Goal: Navigation & Orientation: Find specific page/section

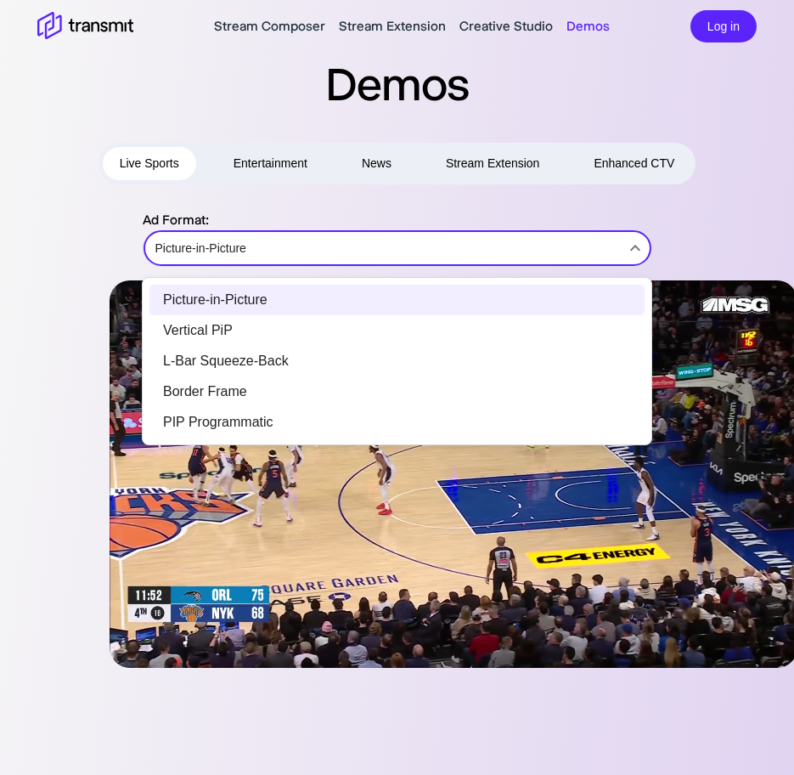
click at [412, 266] on body "Stream Composer Stream Extension Creative Studio Demos Log in Demos Live Sports…" at bounding box center [397, 387] width 794 height 775
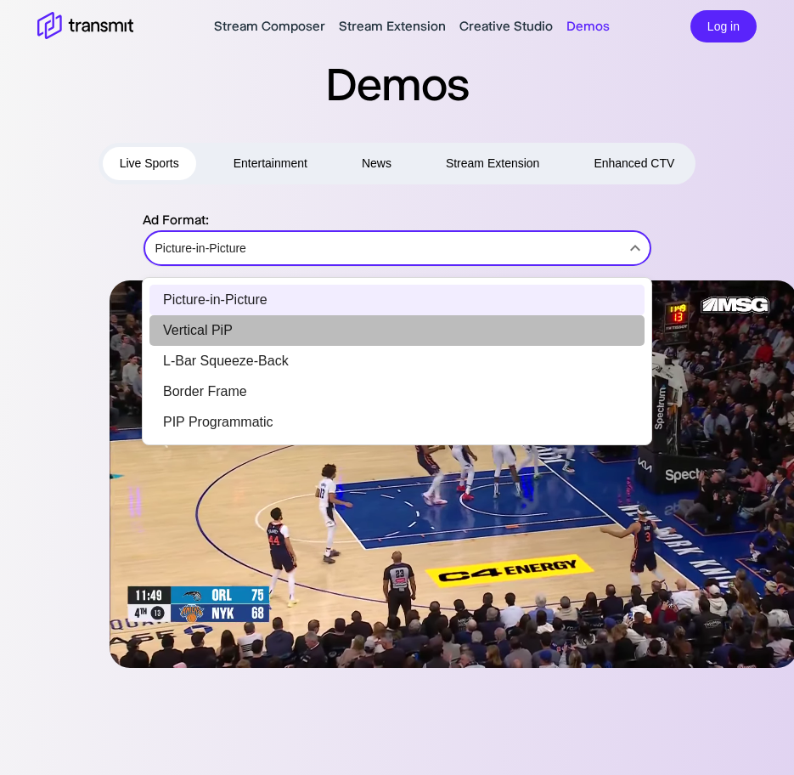
click at [381, 328] on li "Vertical PiP" at bounding box center [397, 330] width 495 height 31
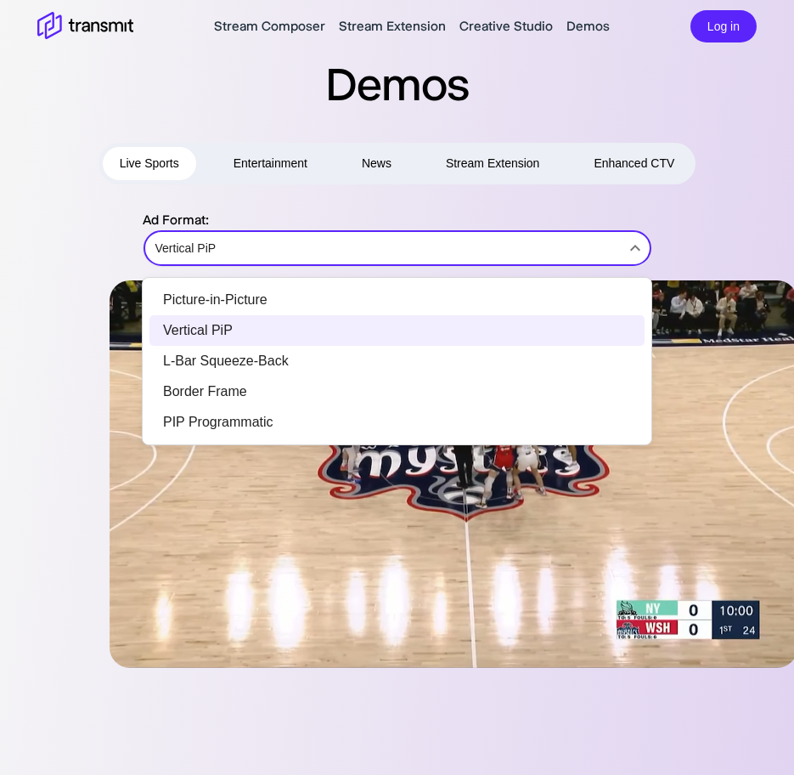
click at [406, 266] on body "Stream Composer Stream Extension Creative Studio Demos Log in Demos Live Sports…" at bounding box center [397, 387] width 794 height 775
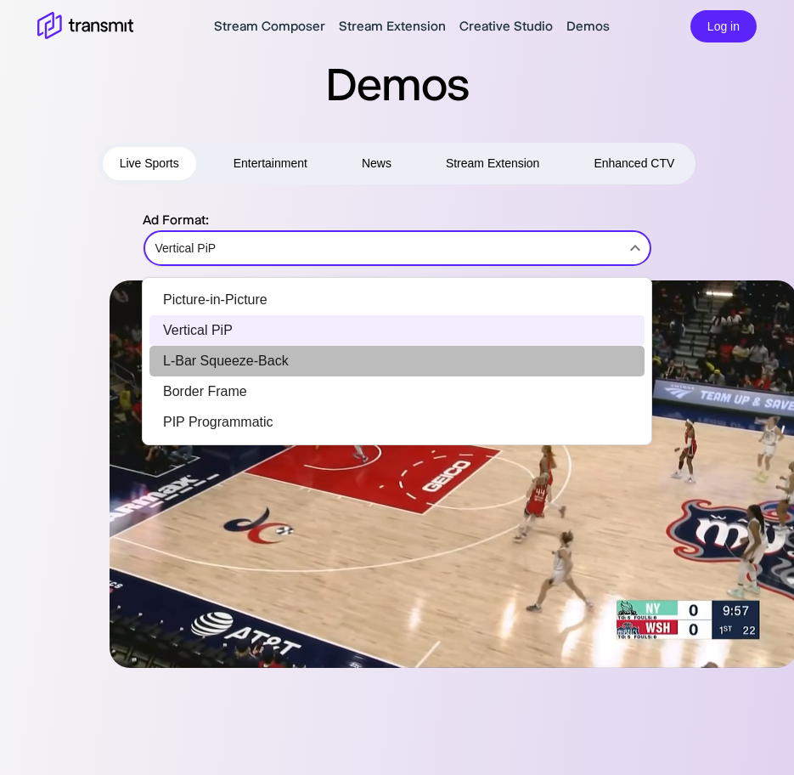
click at [385, 358] on li "L-Bar Squeeze-Back" at bounding box center [397, 361] width 495 height 31
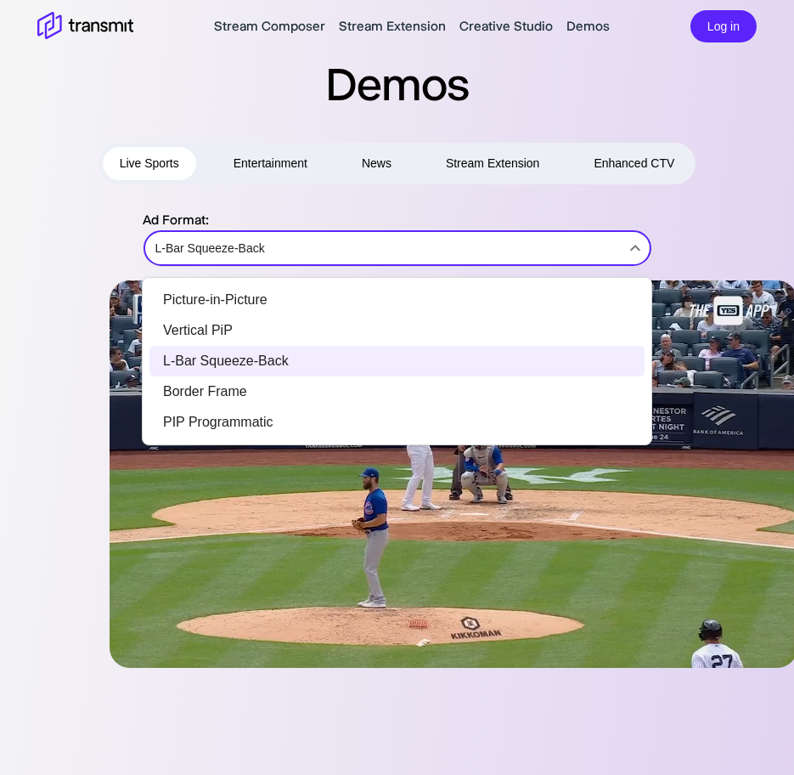
click at [410, 255] on body "Stream Composer Stream Extension Creative Studio Demos Log in Demos Live Sports…" at bounding box center [397, 387] width 794 height 775
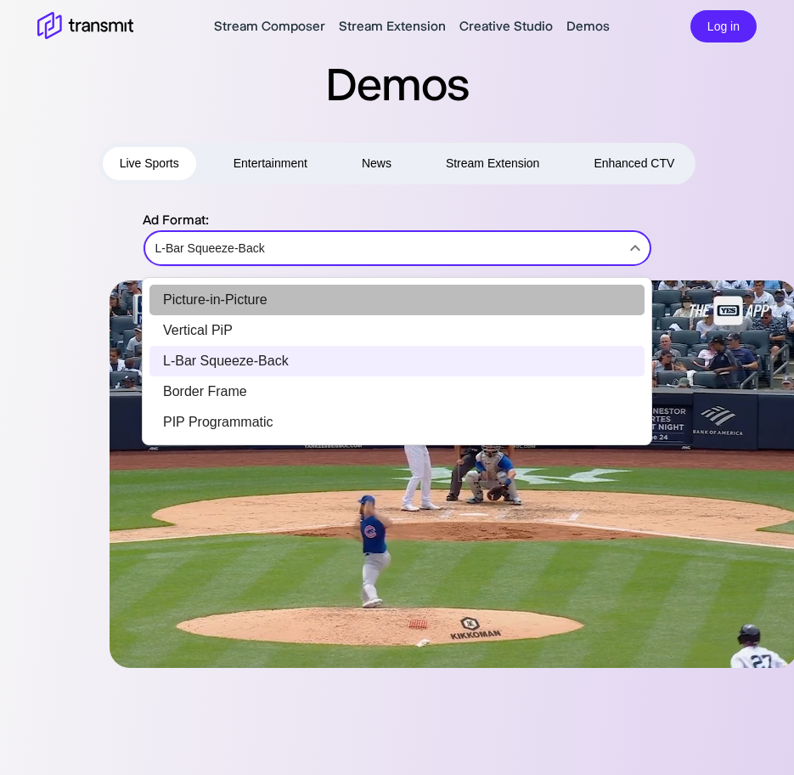
click at [393, 309] on li "Picture-in-Picture" at bounding box center [397, 300] width 495 height 31
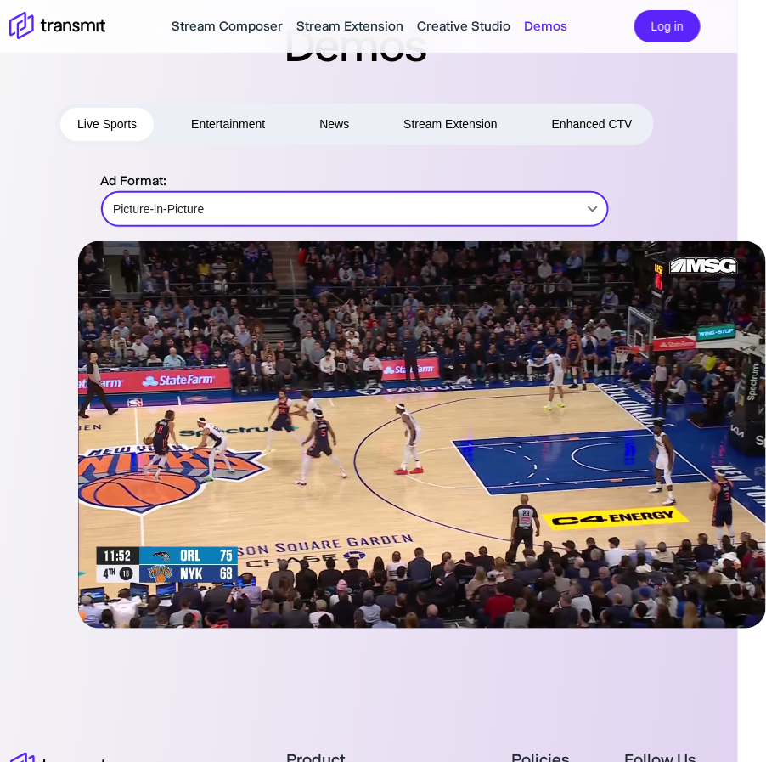
scroll to position [48, 28]
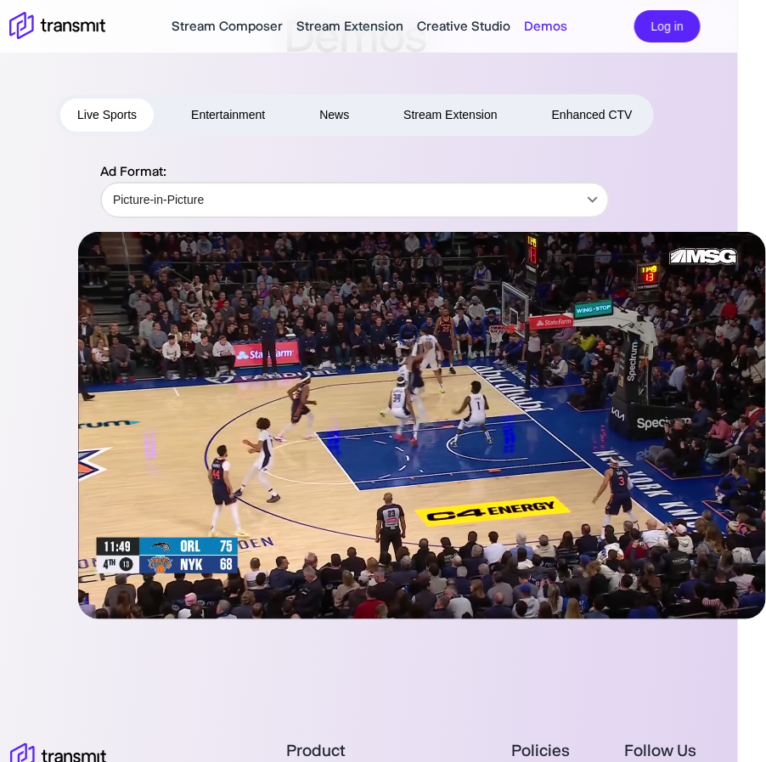
click at [229, 116] on button "Entertainment" at bounding box center [228, 115] width 108 height 33
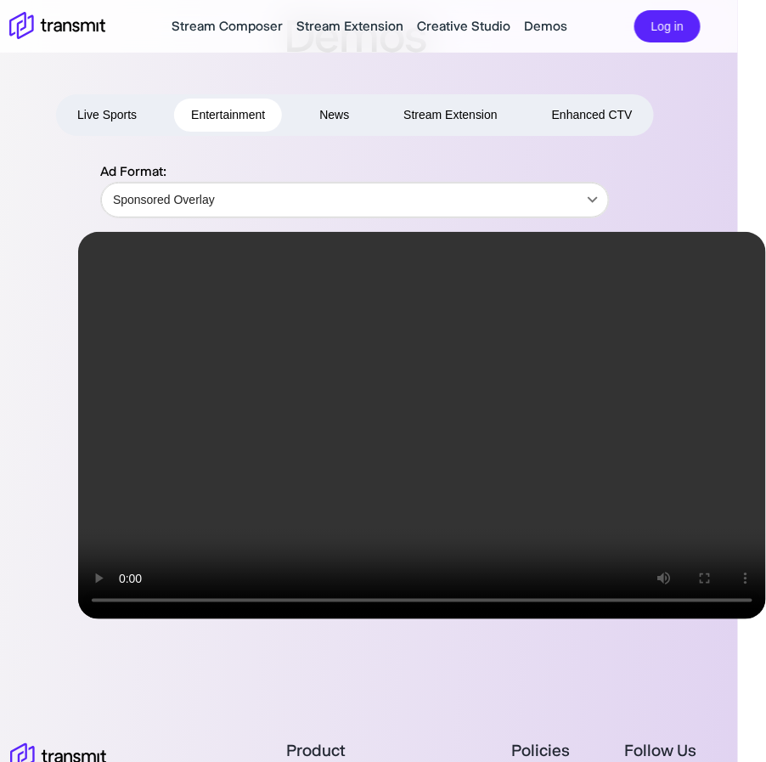
click at [338, 116] on button "News" at bounding box center [334, 115] width 64 height 33
click at [428, 111] on button "Stream Extension" at bounding box center [451, 115] width 128 height 33
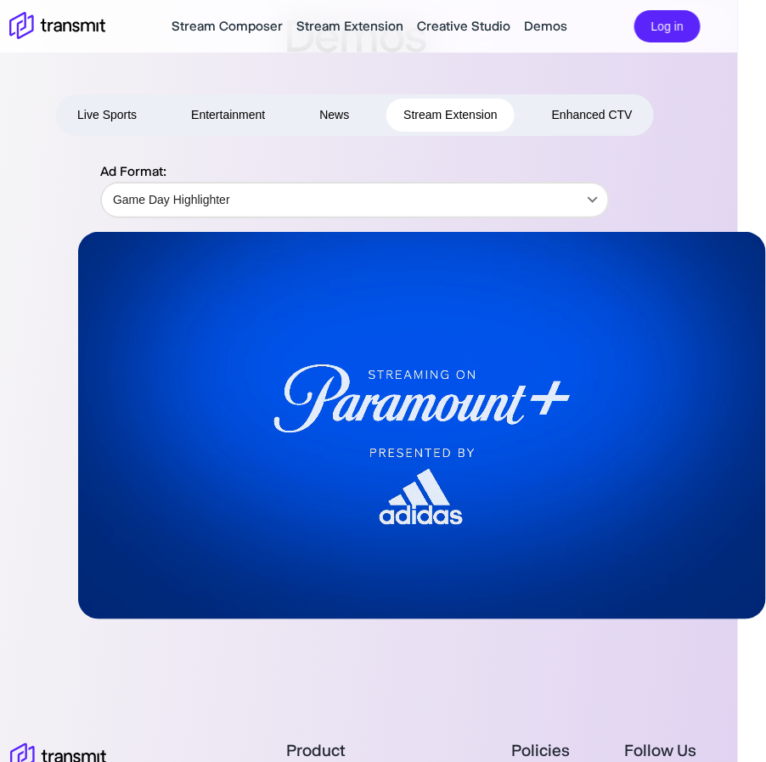
click at [228, 126] on button "Entertainment" at bounding box center [228, 115] width 108 height 33
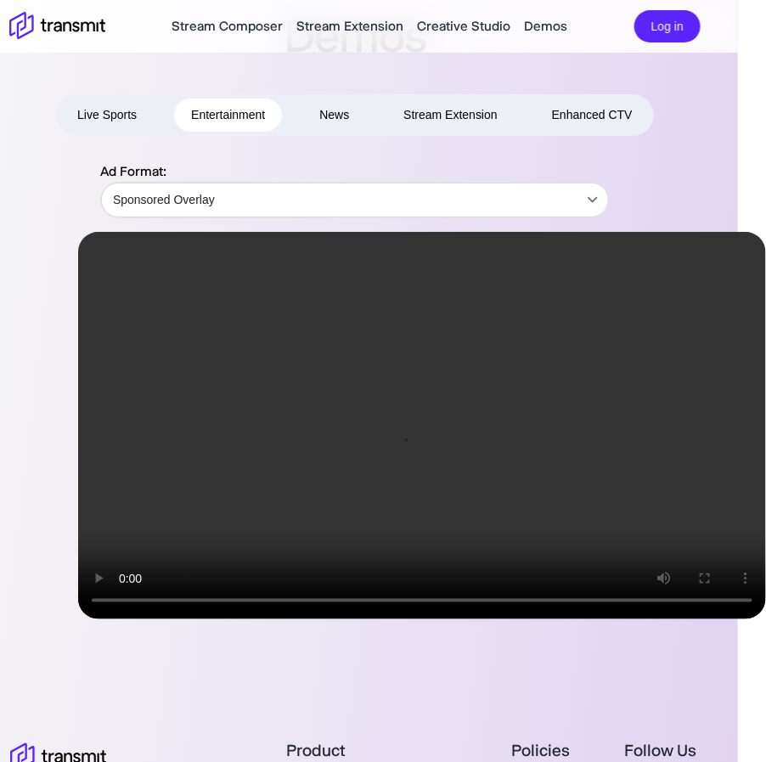
click at [116, 136] on div "Live Sports Entertainment News Stream Extension Enhanced CTV Ad Format: Sponsor…" at bounding box center [355, 356] width 766 height 525
click at [116, 120] on button "Live Sports" at bounding box center [106, 115] width 93 height 33
type input "Picture-in-Picture"
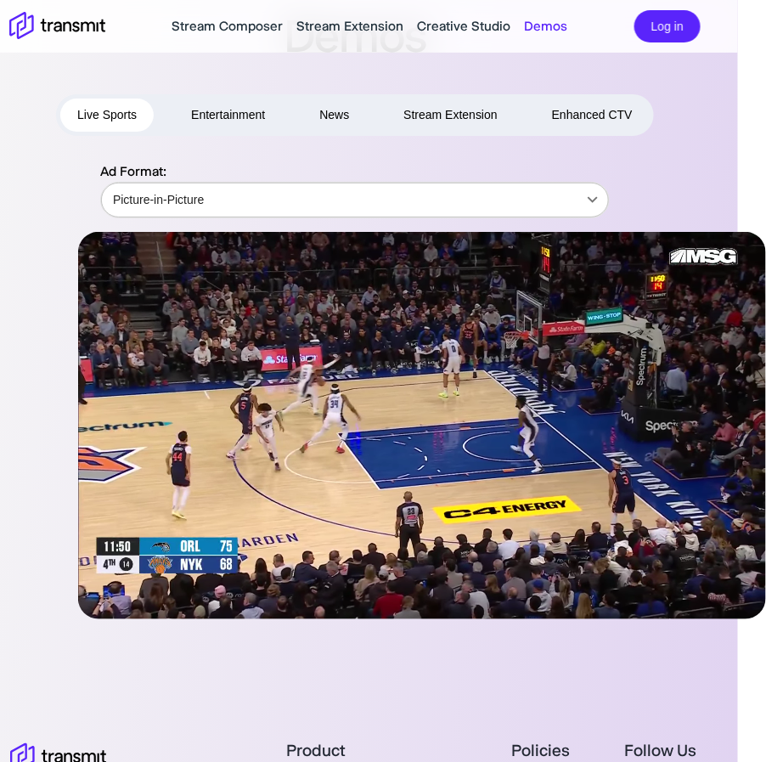
click at [229, 201] on body "Stream Composer Stream Extension Creative Studio Demos Log in Demos Live Sports…" at bounding box center [355, 333] width 766 height 762
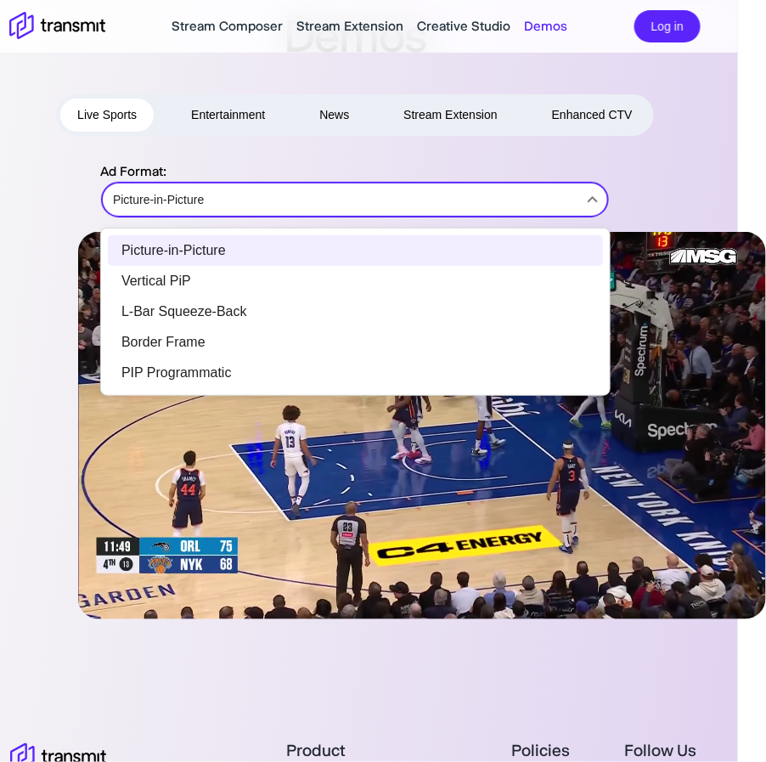
click at [229, 108] on div at bounding box center [383, 381] width 766 height 762
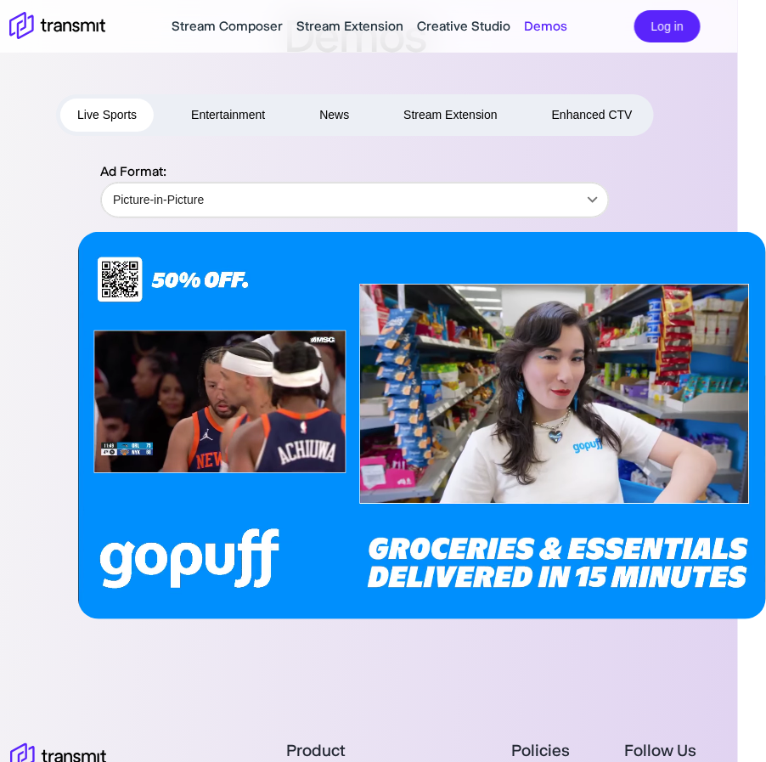
click at [229, 108] on button "Entertainment" at bounding box center [228, 115] width 108 height 33
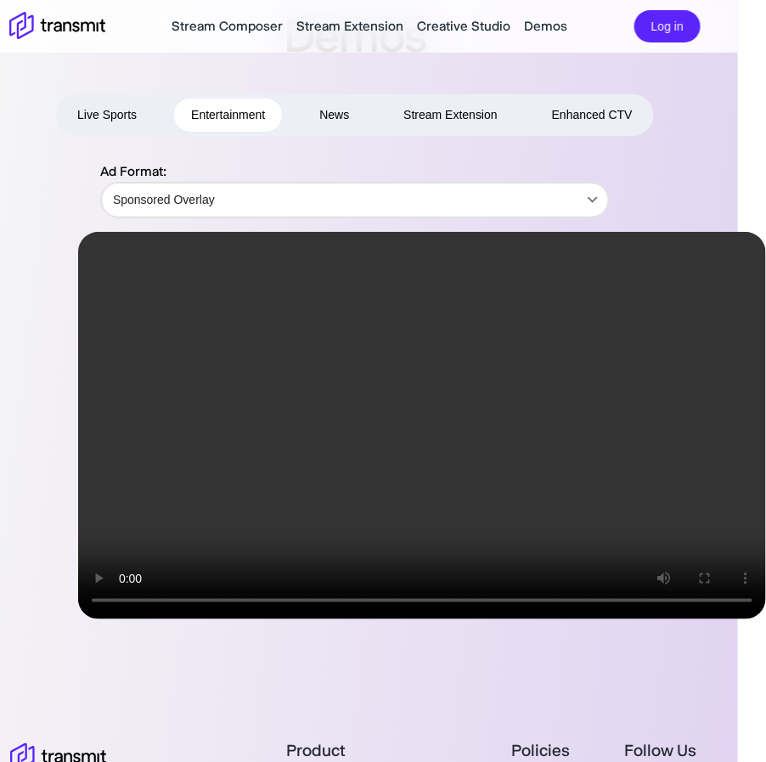
click at [449, 118] on button "Stream Extension" at bounding box center [451, 115] width 128 height 33
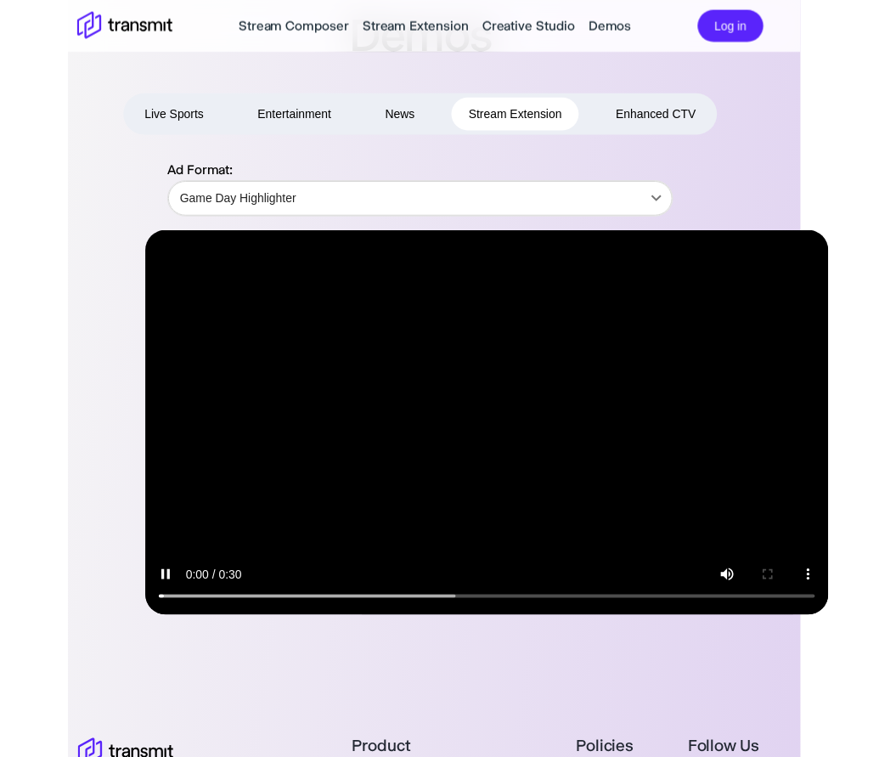
scroll to position [48, 0]
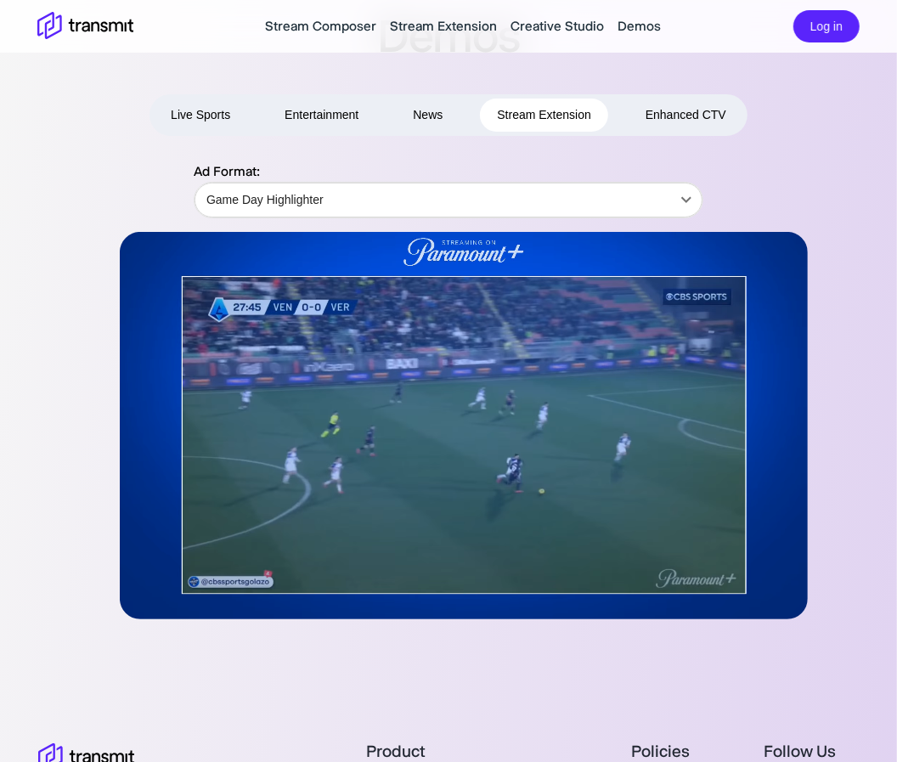
click at [417, 119] on button "News" at bounding box center [428, 115] width 64 height 33
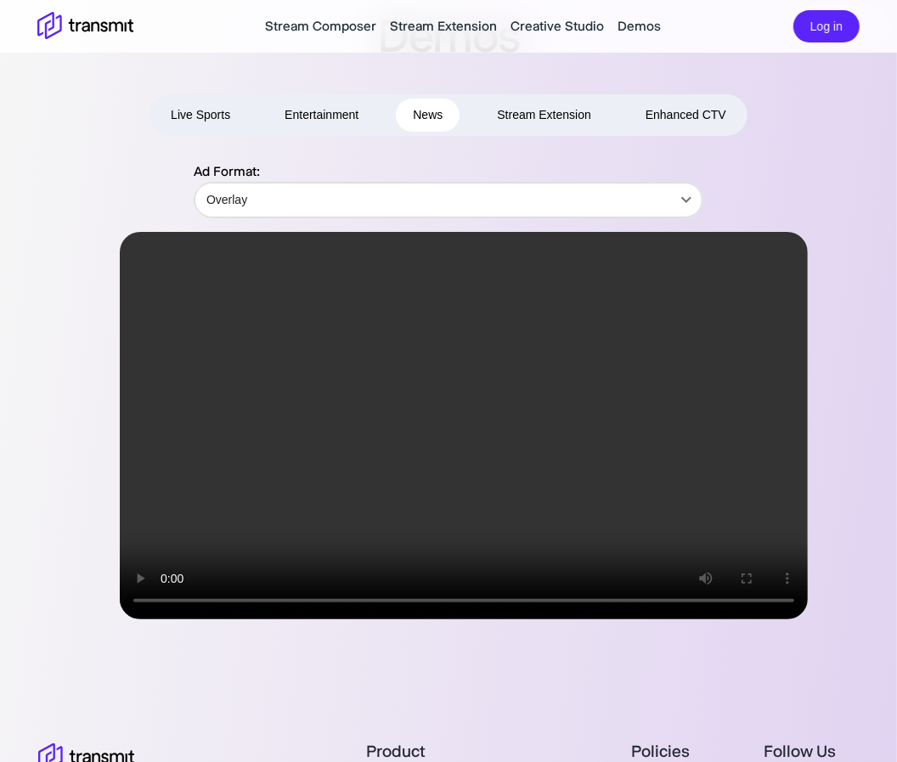
click at [212, 122] on button "Live Sports" at bounding box center [200, 115] width 93 height 33
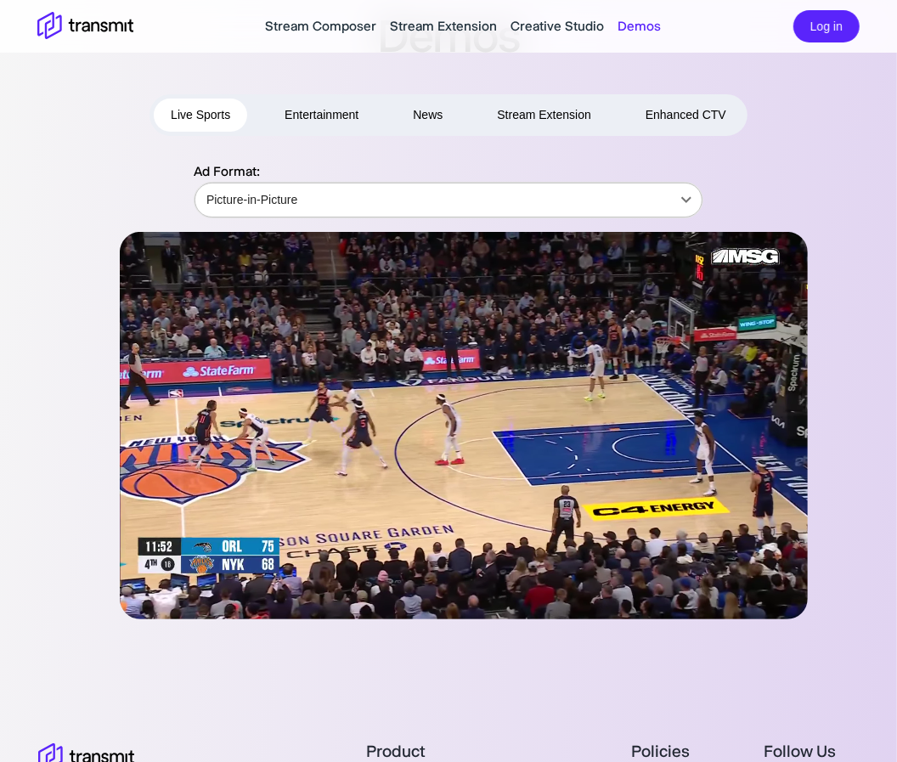
click at [284, 183] on body "Stream Composer Stream Extension Creative Studio Demos Log in Demos Live Sports…" at bounding box center [448, 333] width 897 height 762
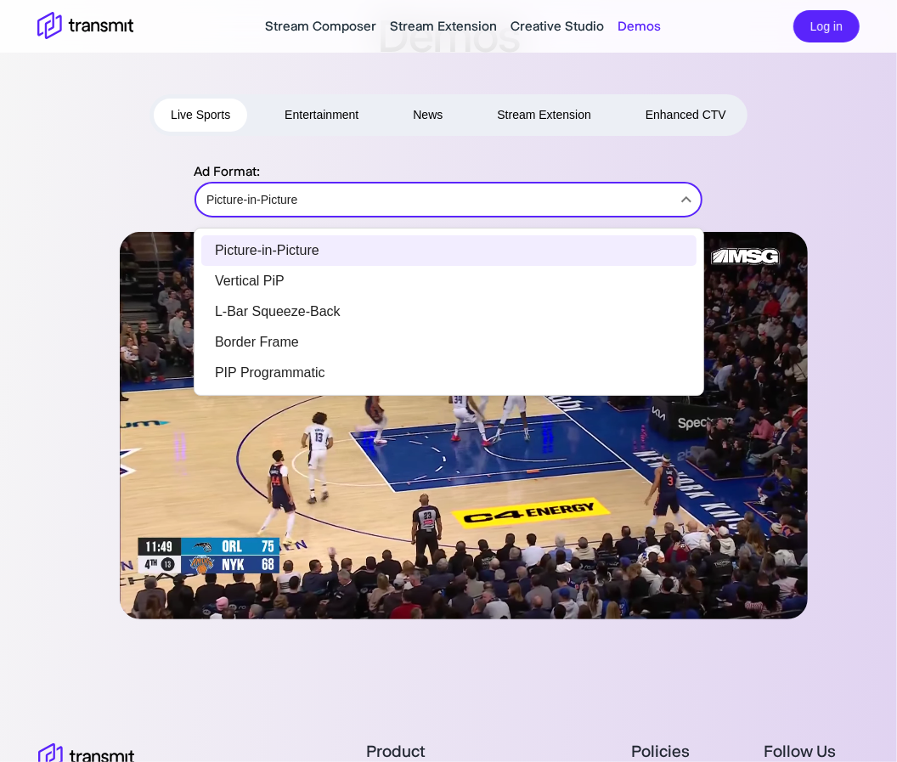
click at [309, 269] on li "Vertical PiP" at bounding box center [448, 281] width 495 height 31
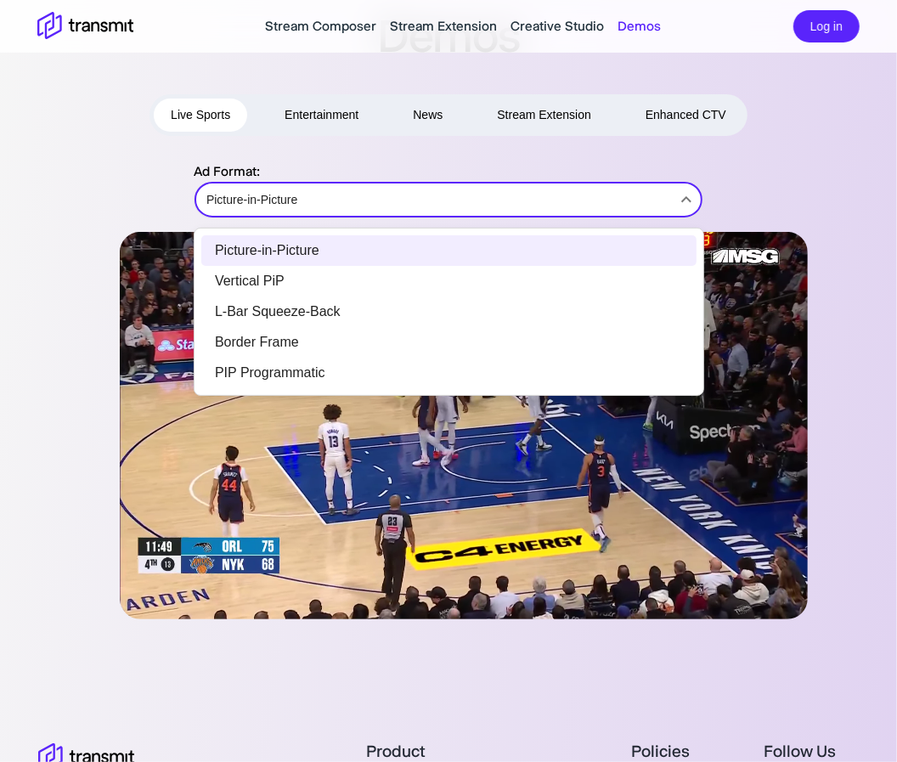
type input "Vertical PiP"
